Goal: Task Accomplishment & Management: Manage account settings

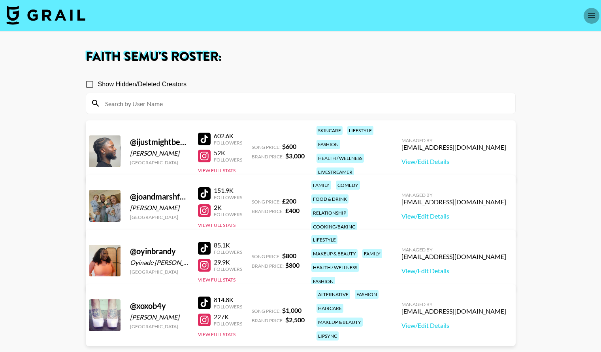
click at [595, 13] on icon "open drawer" at bounding box center [591, 15] width 9 height 9
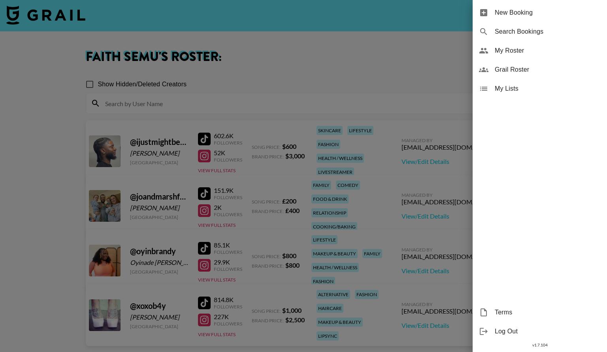
click at [319, 38] on div at bounding box center [303, 176] width 607 height 352
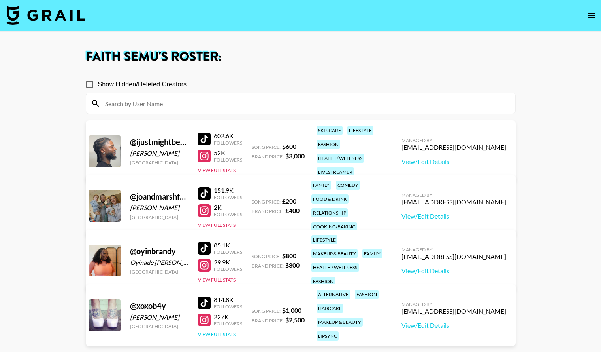
click at [227, 331] on button "View Full Stats" at bounding box center [217, 334] width 38 height 6
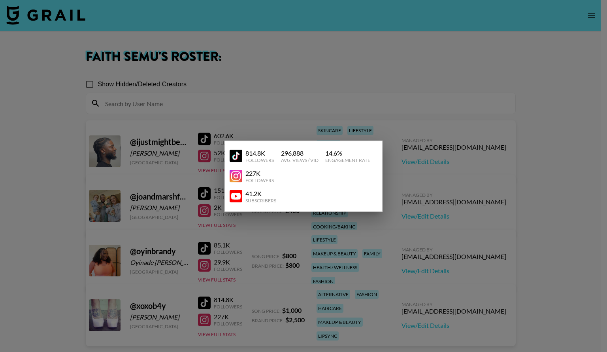
click at [289, 173] on div "227K Followers" at bounding box center [301, 176] width 142 height 14
click at [200, 160] on div at bounding box center [303, 176] width 607 height 352
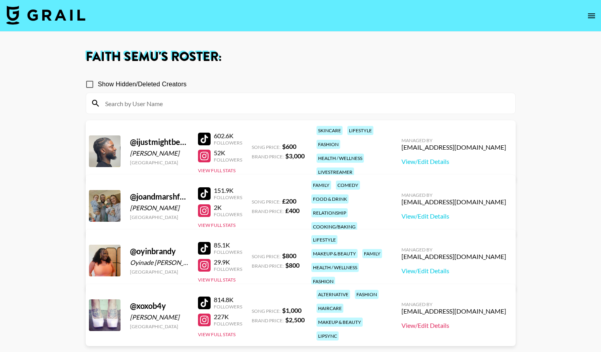
click at [444, 323] on link "View/Edit Details" at bounding box center [454, 325] width 105 height 8
click at [234, 331] on button "View Full Stats" at bounding box center [217, 334] width 38 height 6
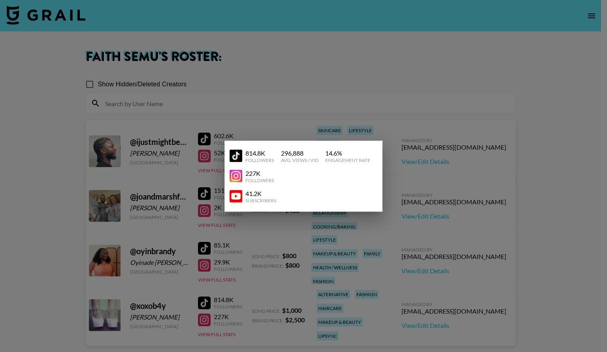
click at [358, 137] on div at bounding box center [303, 176] width 607 height 352
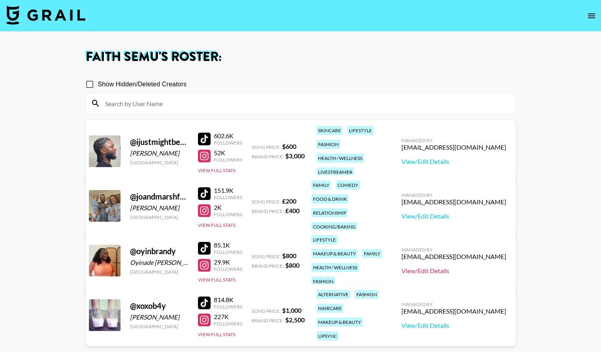
click at [460, 267] on link "View/Edit Details" at bounding box center [454, 271] width 105 height 8
click at [225, 132] on div "602.6K" at bounding box center [228, 136] width 28 height 8
click at [450, 321] on link "View/Edit Details" at bounding box center [454, 325] width 105 height 8
click at [427, 321] on link "View/Edit Details" at bounding box center [454, 325] width 105 height 8
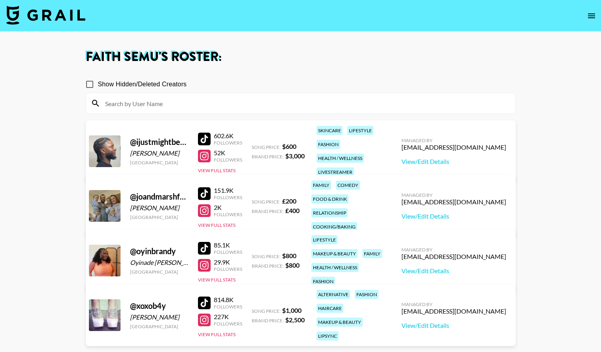
click at [227, 295] on div "814.8K" at bounding box center [228, 299] width 28 height 8
click at [222, 331] on button "View Full Stats" at bounding box center [217, 334] width 38 height 6
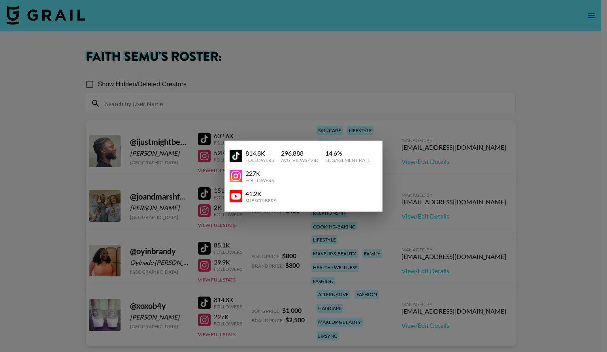
click at [259, 153] on div "814.8K" at bounding box center [260, 153] width 28 height 8
click at [312, 104] on div at bounding box center [303, 176] width 607 height 352
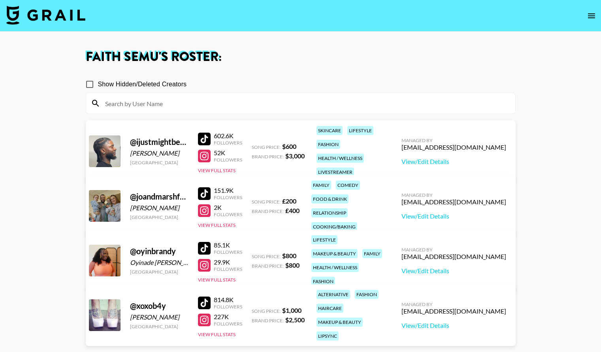
click at [202, 242] on div at bounding box center [204, 248] width 13 height 13
click at [207, 260] on div at bounding box center [204, 265] width 13 height 13
click at [457, 267] on link "View/Edit Details" at bounding box center [454, 271] width 105 height 8
click at [196, 149] on div "@ ijustmightbeoreo OREOLUWA OMOSEBI United States 602.6K Followers 52K Follower…" at bounding box center [301, 151] width 430 height 62
click at [465, 157] on link "View/Edit Details" at bounding box center [454, 161] width 105 height 8
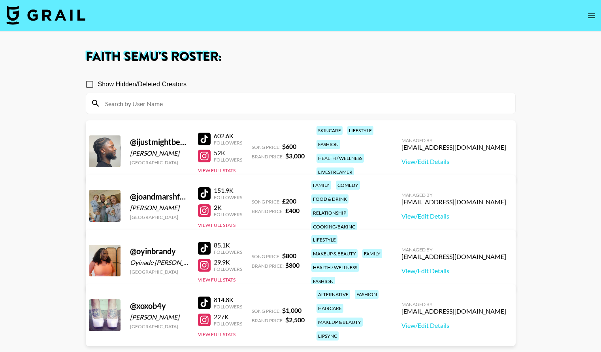
click at [201, 134] on div at bounding box center [204, 138] width 13 height 13
click at [465, 268] on link "View/Edit Details" at bounding box center [454, 271] width 105 height 8
drag, startPoint x: 179, startPoint y: 312, endPoint x: 127, endPoint y: 314, distance: 51.4
click at [127, 314] on div "@ xoxob4y Baylee Ryan Tyler United States 814.8K Followers 227K Followers View …" at bounding box center [301, 315] width 430 height 62
copy div "Baylee Ryan Tyler"
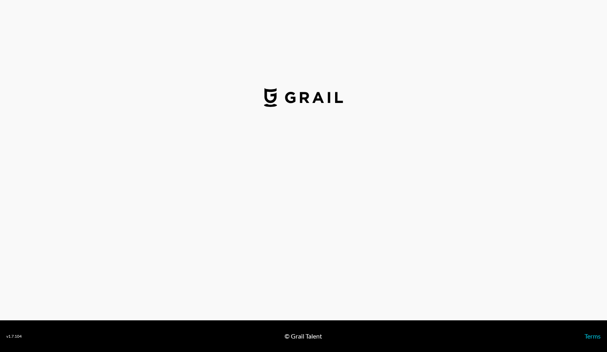
select select "USD"
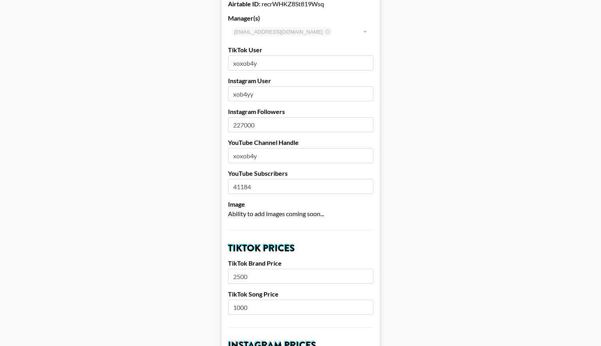
scroll to position [53, 0]
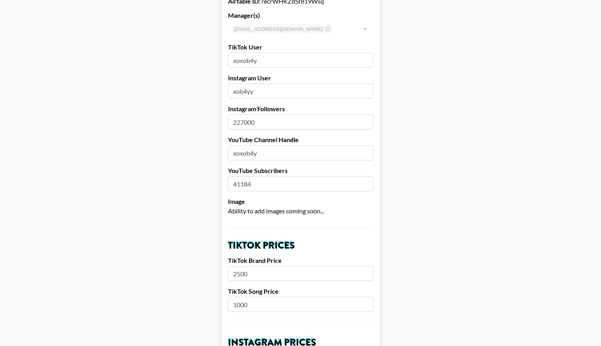
click at [247, 122] on input "227000" at bounding box center [301, 121] width 146 height 15
type input "241000"
drag, startPoint x: 256, startPoint y: 186, endPoint x: 241, endPoint y: 184, distance: 14.8
click at [241, 184] on input "41184" at bounding box center [301, 183] width 146 height 15
type input "42600"
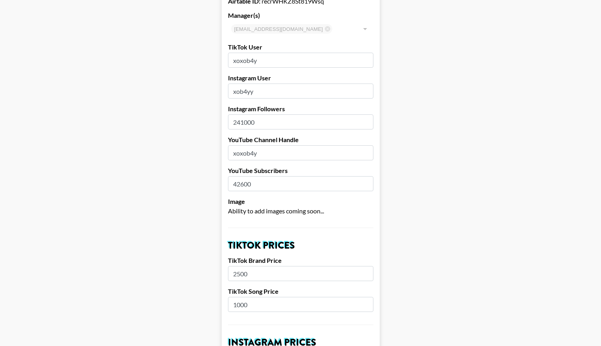
click at [244, 274] on input "2500" at bounding box center [301, 273] width 146 height 15
type input "3000"
click at [242, 305] on input "1000" at bounding box center [301, 304] width 146 height 15
type input "1800"
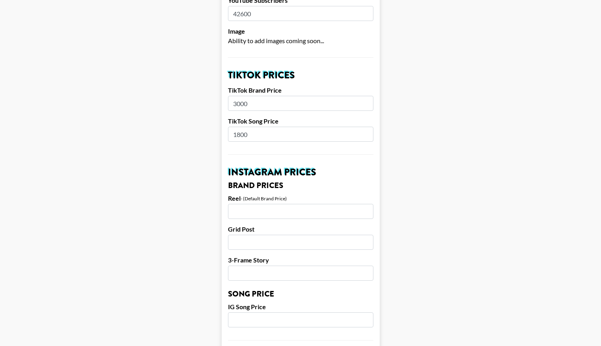
scroll to position [224, 0]
click at [267, 208] on input "number" at bounding box center [301, 210] width 146 height 15
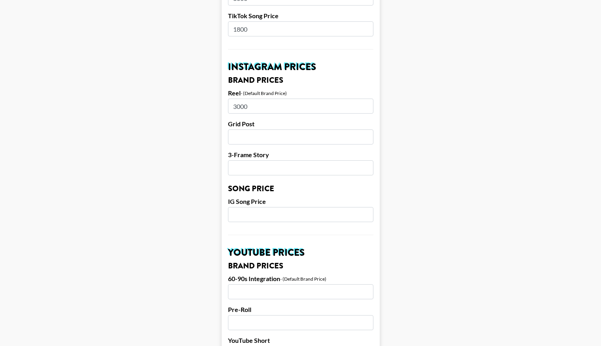
scroll to position [329, 0]
type input "3000"
click at [288, 216] on input "number" at bounding box center [301, 213] width 146 height 15
type input "2"
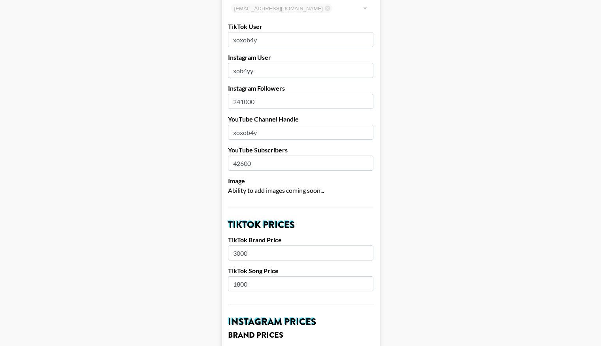
scroll to position [86, 6]
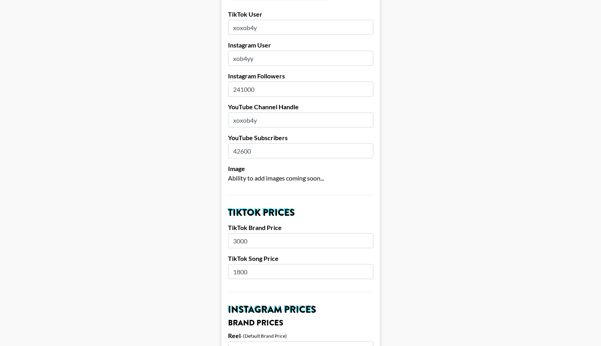
click at [235, 241] on input "3000" at bounding box center [301, 240] width 146 height 15
type input "5000"
click at [237, 273] on input "1800" at bounding box center [301, 271] width 146 height 15
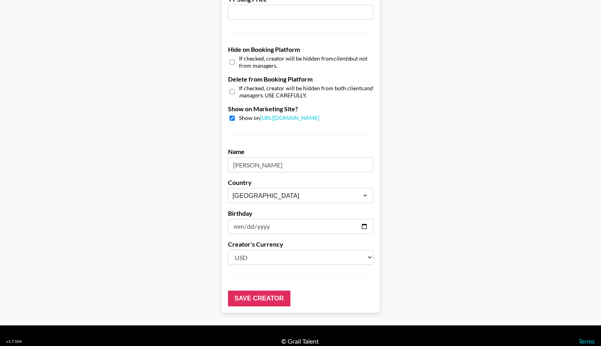
scroll to position [727, 6]
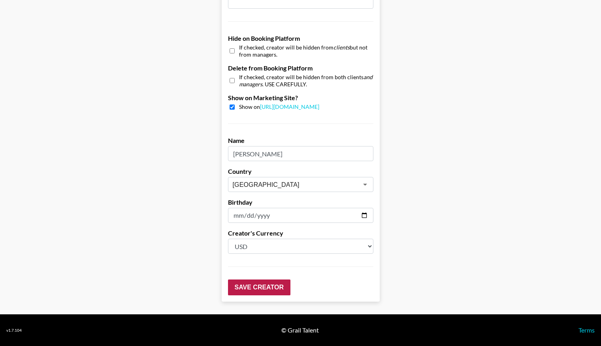
type input "3000"
click at [262, 285] on input "Save Creator" at bounding box center [259, 287] width 62 height 16
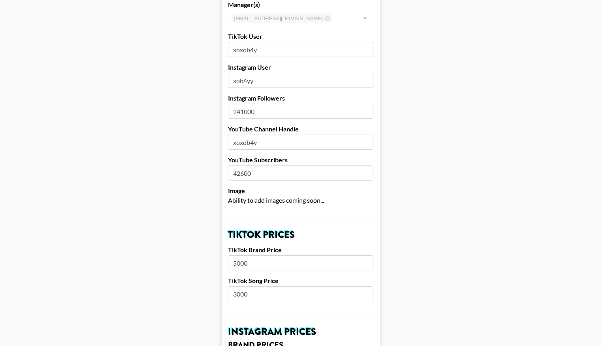
scroll to position [89, 6]
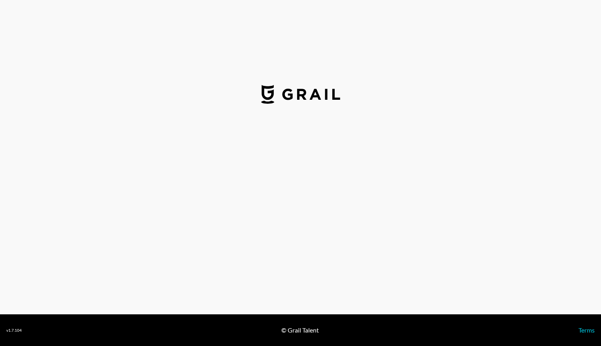
select select "USD"
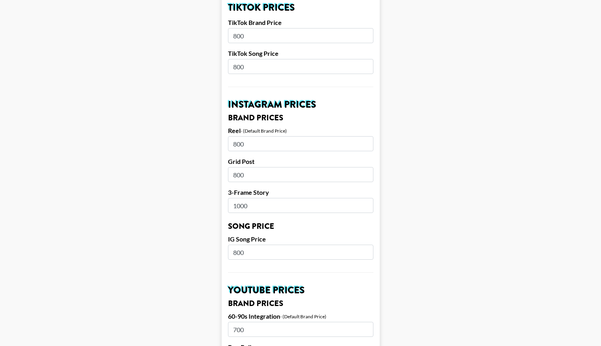
scroll to position [0, 6]
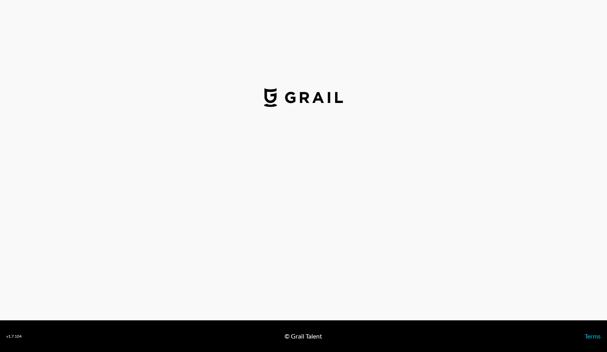
select select "USD"
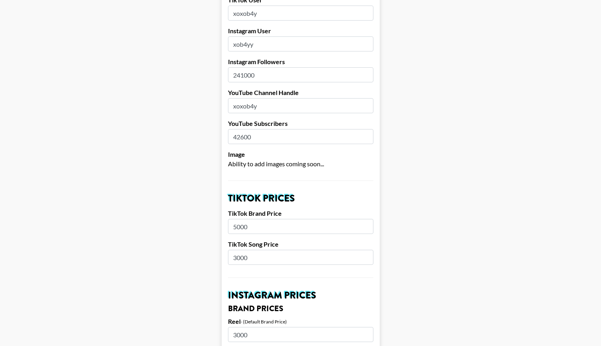
scroll to position [101, 0]
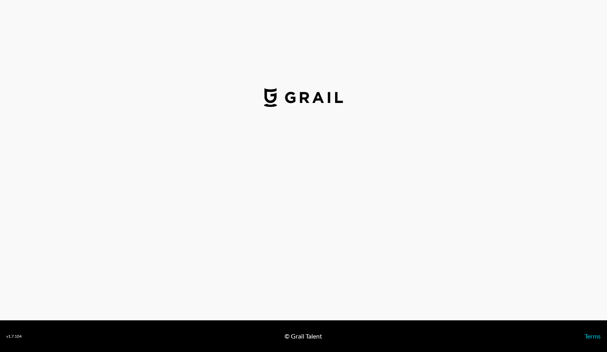
select select "USD"
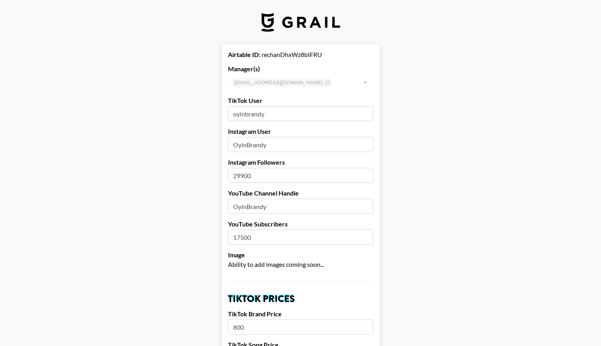
click at [247, 176] on input "29900" at bounding box center [301, 175] width 146 height 15
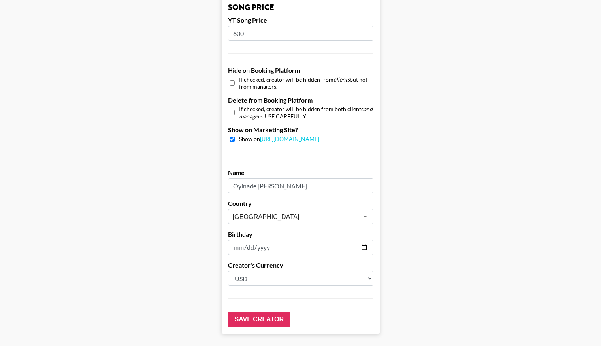
scroll to position [727, 0]
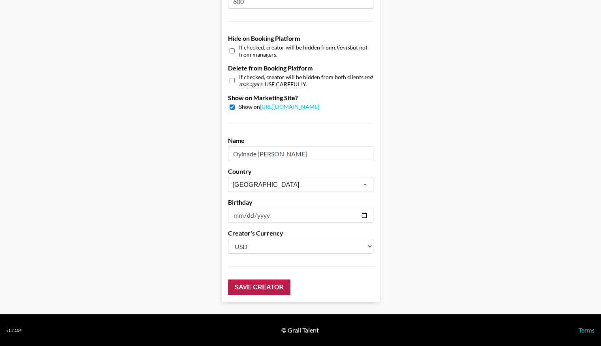
type input "30100"
click at [259, 285] on input "Save Creator" at bounding box center [259, 287] width 62 height 16
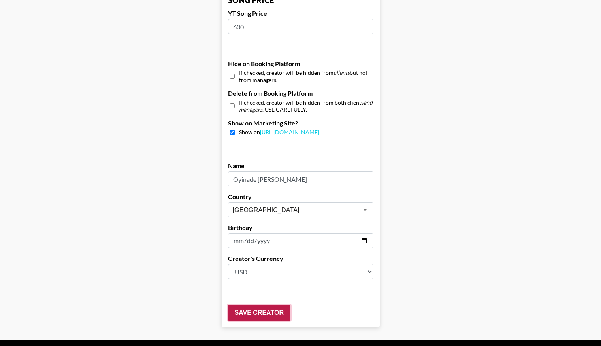
scroll to position [752, 0]
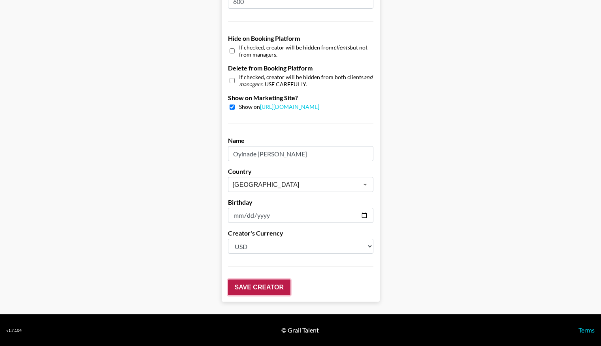
click at [278, 282] on input "Save Creator" at bounding box center [259, 287] width 62 height 16
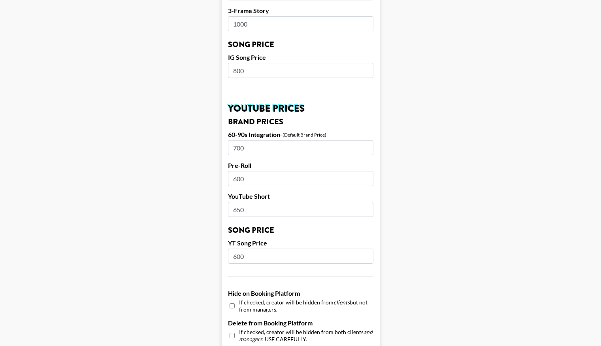
scroll to position [0, 0]
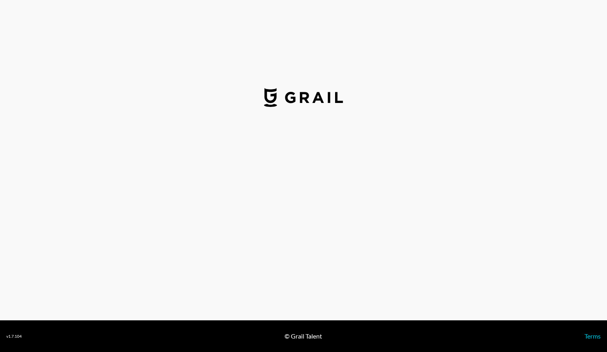
select select "USD"
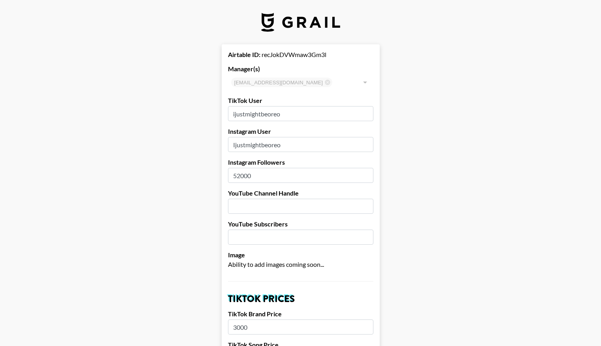
click at [244, 173] on input "52000" at bounding box center [301, 175] width 146 height 15
type input "80800"
click at [282, 207] on input "text" at bounding box center [301, 205] width 146 height 15
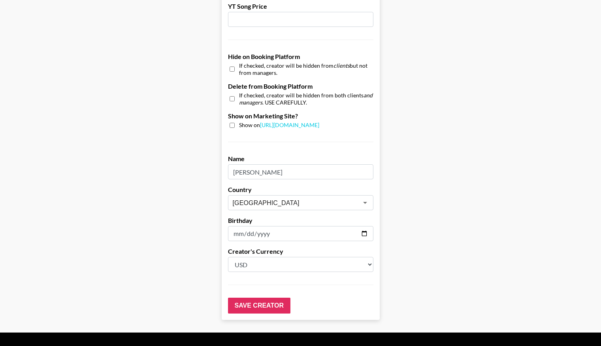
scroll to position [727, 0]
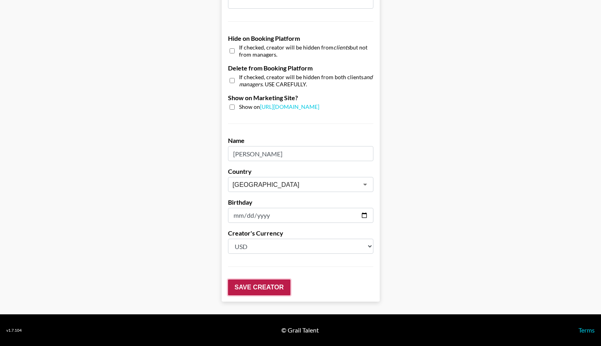
click at [264, 282] on input "Save Creator" at bounding box center [259, 287] width 62 height 16
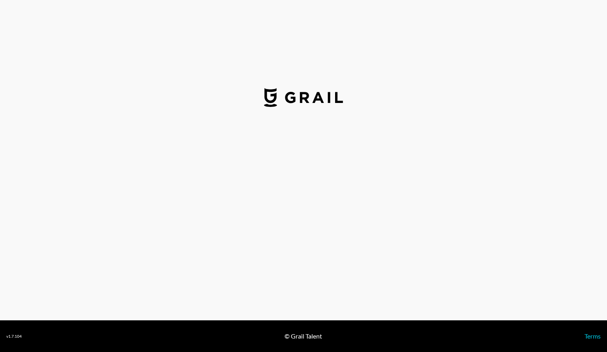
select select "USD"
